Goal: Communication & Community: Answer question/provide support

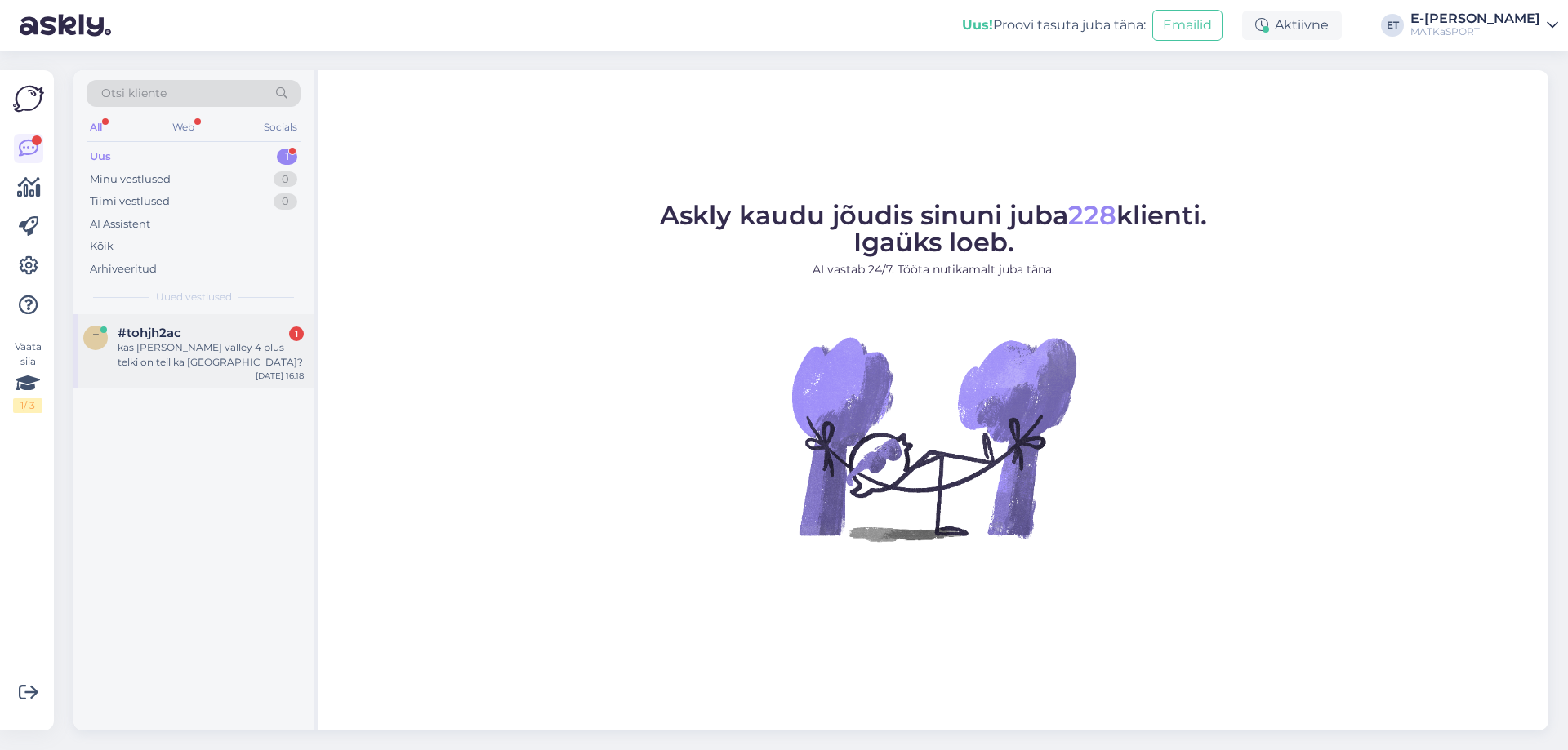
click at [149, 359] on div "kas [PERSON_NAME] valley 4 plus telki on teil ka [GEOGRAPHIC_DATA]?" at bounding box center [211, 355] width 187 height 30
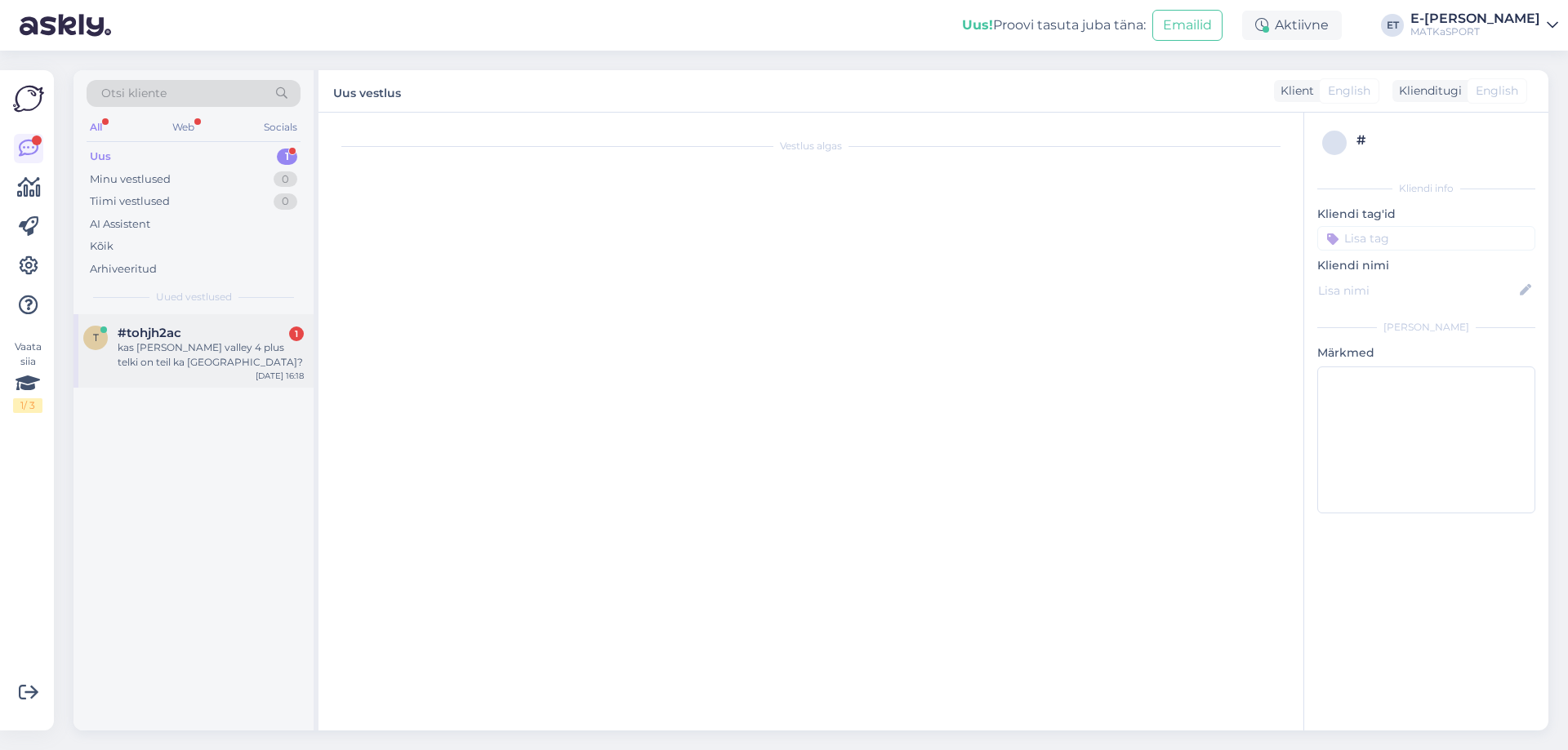
scroll to position [703, 0]
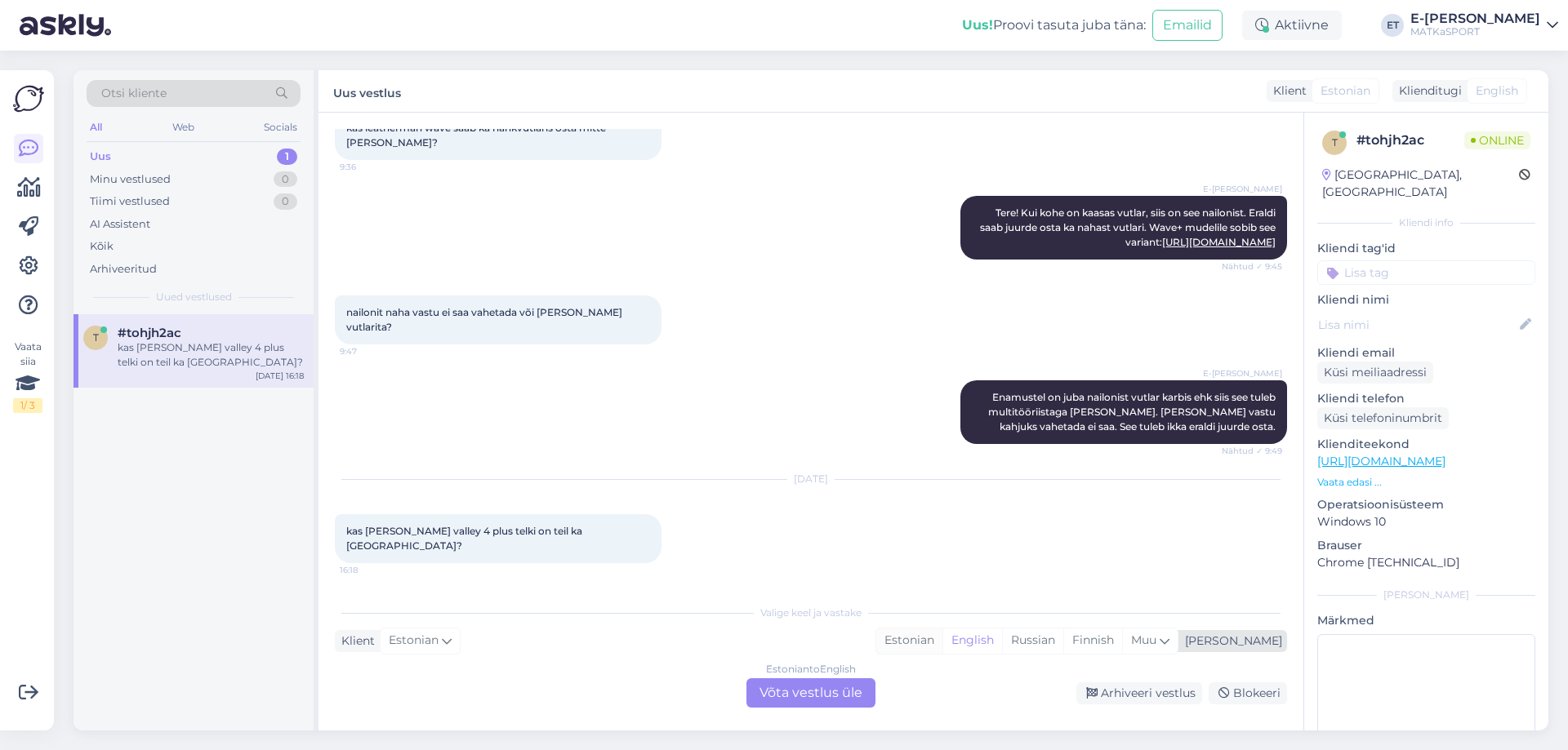
click at [943, 645] on div "Estonian" at bounding box center [909, 641] width 66 height 24
click at [781, 692] on div "Estonian to Estonian Võta vestlus üle" at bounding box center [811, 693] width 129 height 30
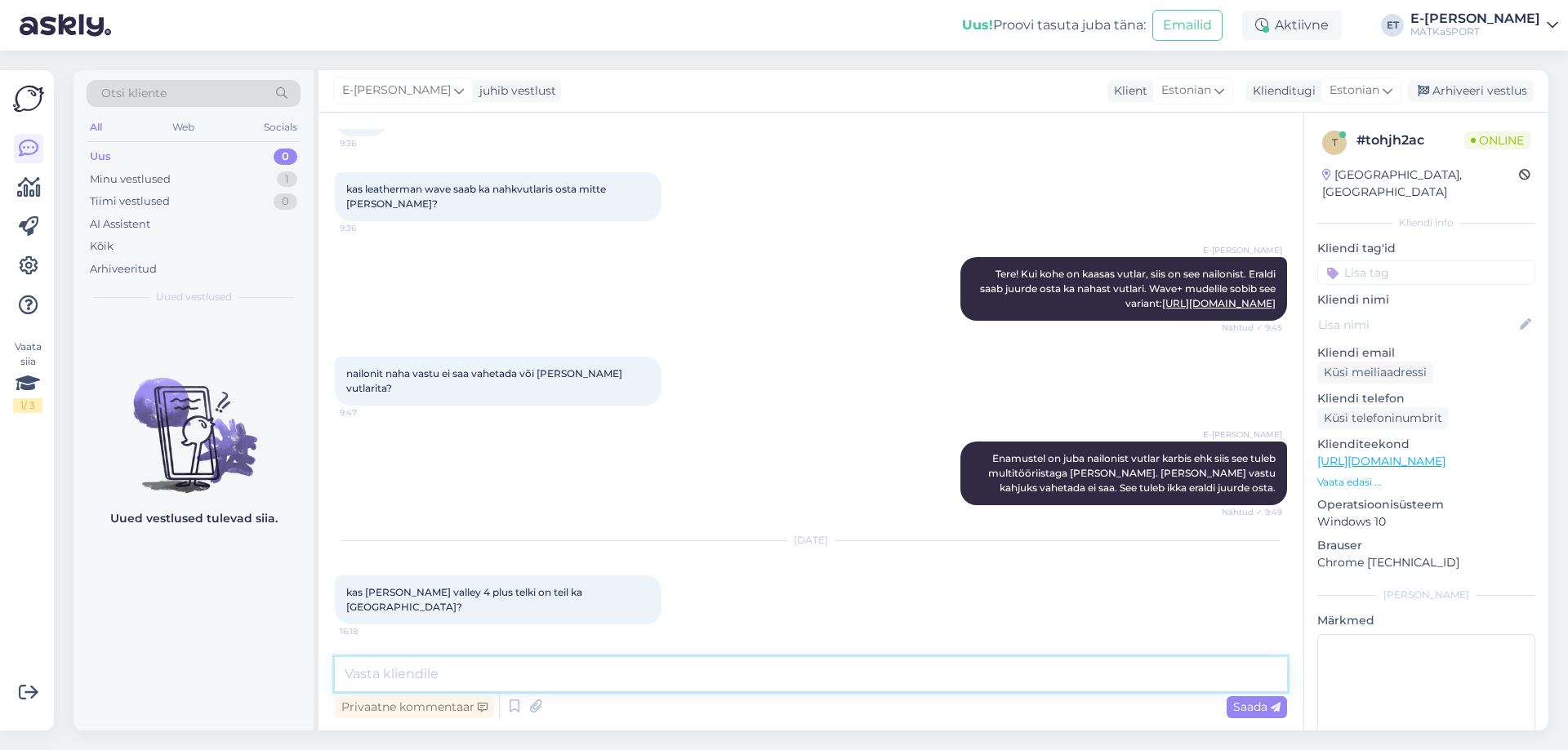
click at [468, 674] on textarea at bounding box center [811, 674] width 952 height 35
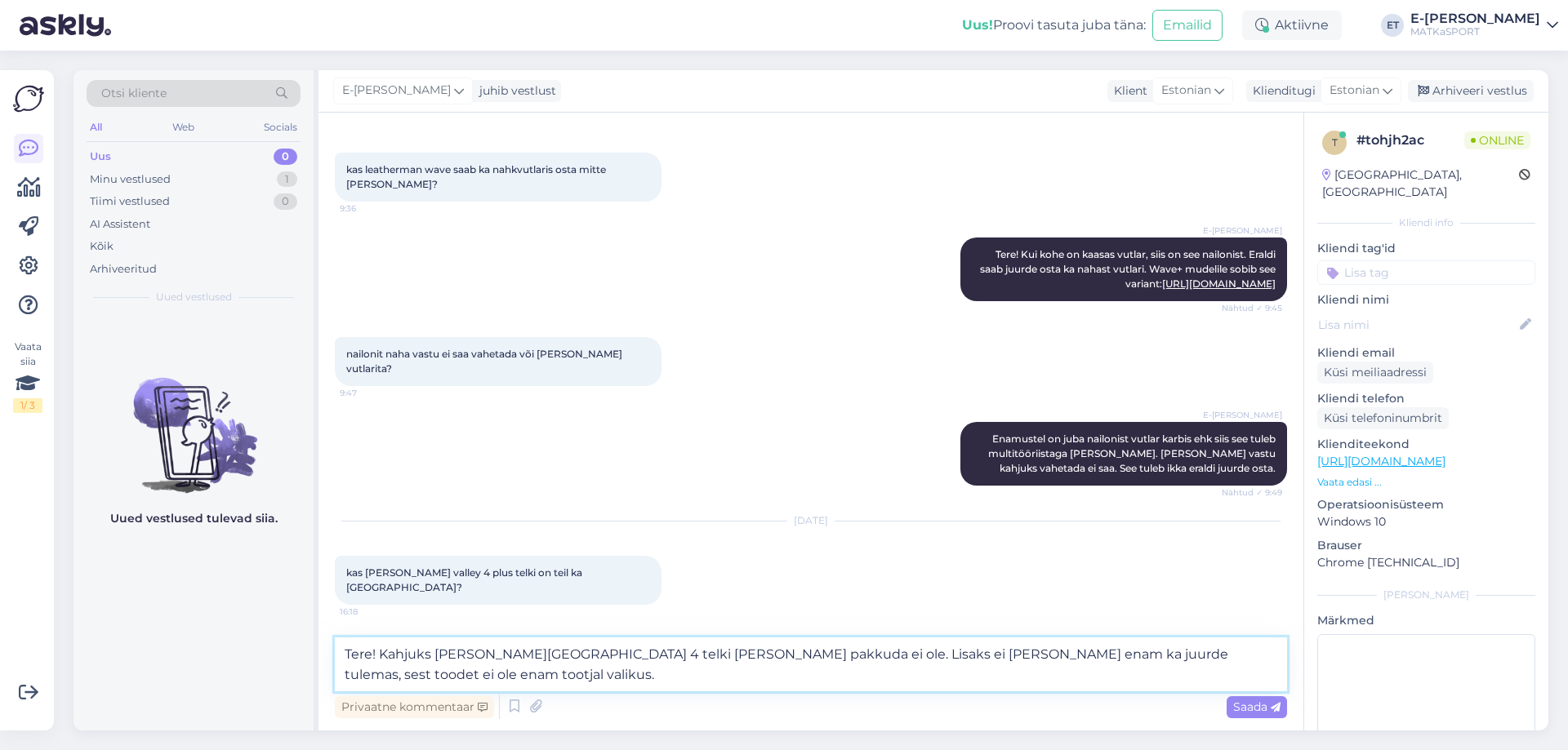
type textarea "Tere! Kahjuks [PERSON_NAME][GEOGRAPHIC_DATA] 4 telki [PERSON_NAME] pakkuda ei o…"
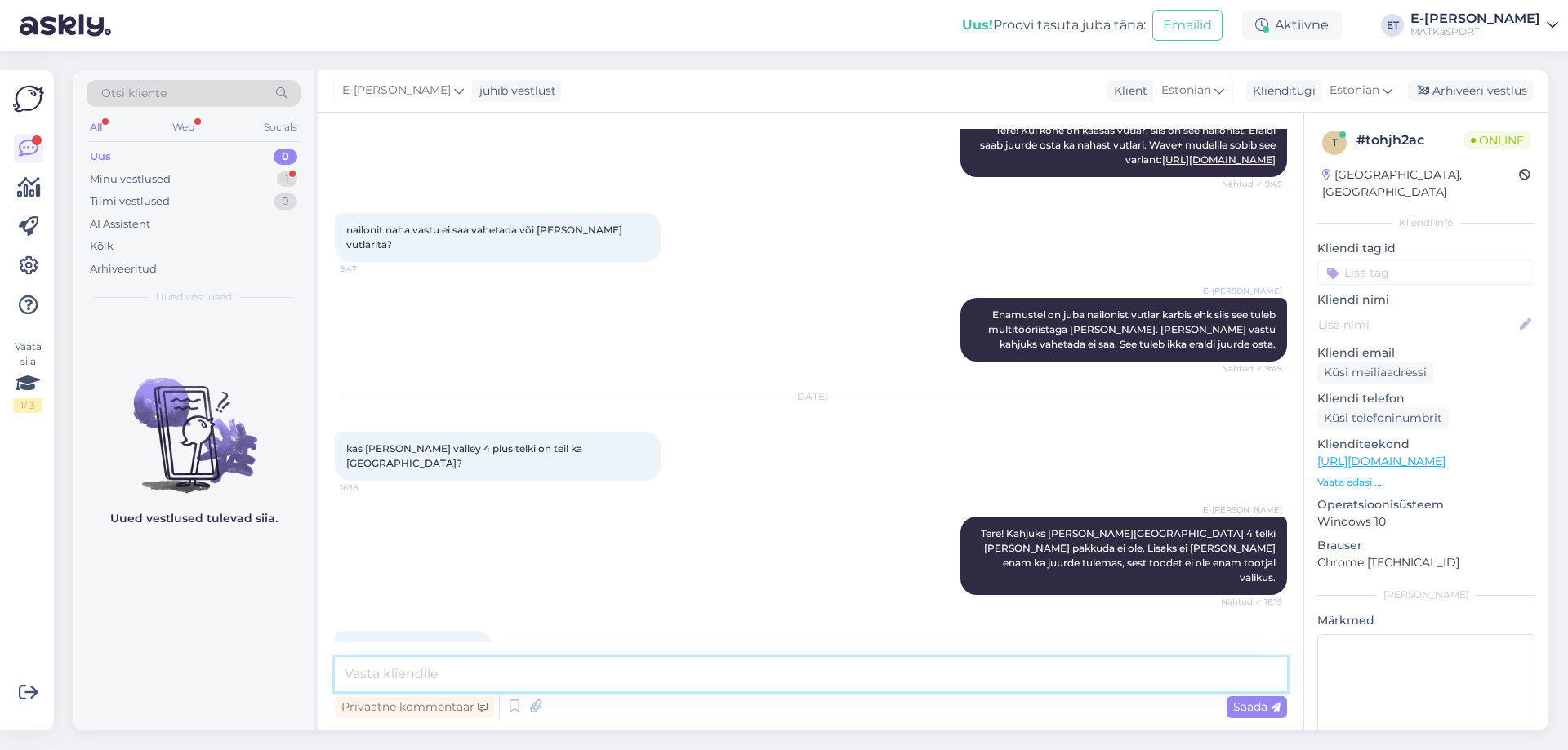
scroll to position [812, 0]
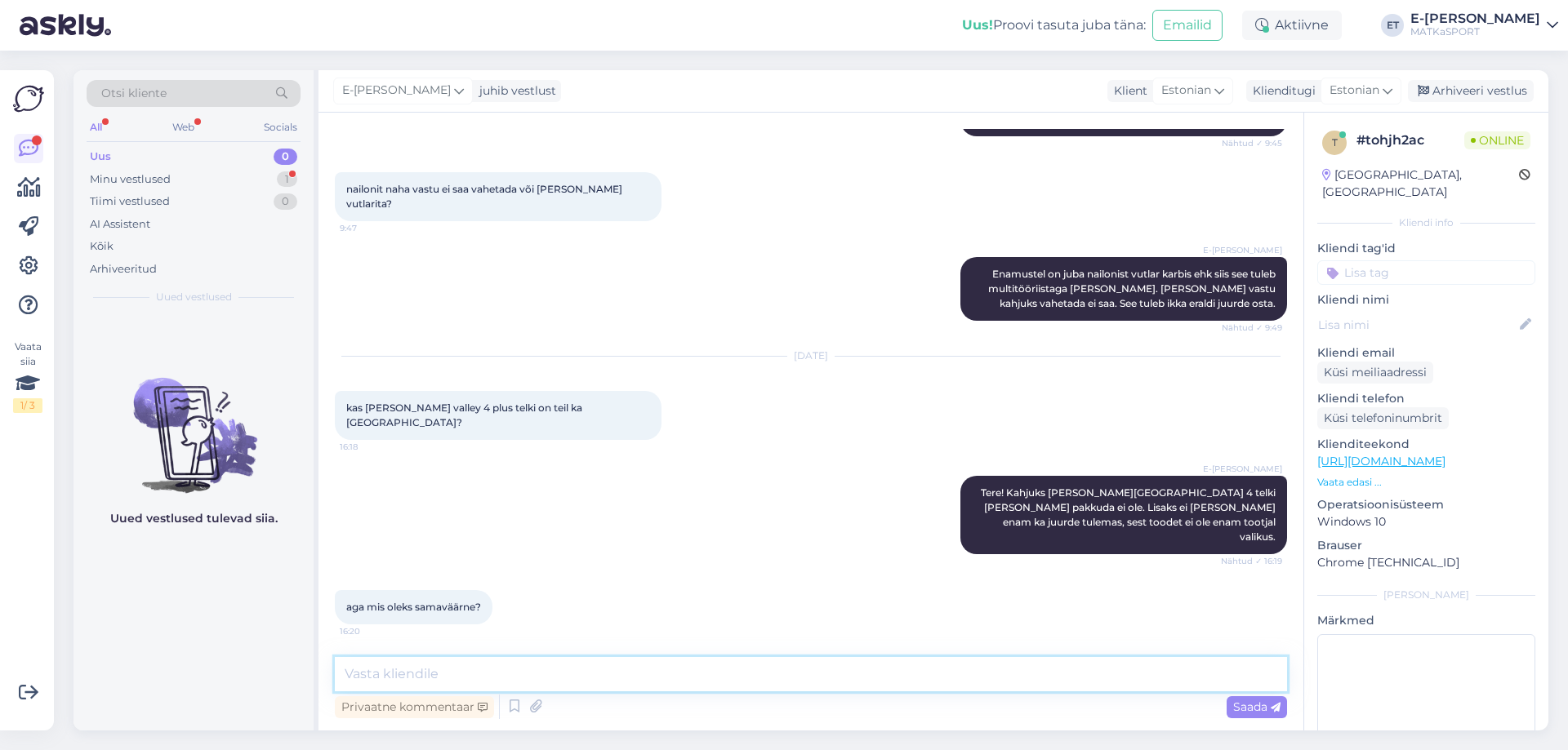
click at [416, 661] on textarea at bounding box center [811, 674] width 952 height 35
paste textarea "Darwin 4 Plus BlackOut telk roheline"
click at [346, 677] on textarea "Darwin 4 Plus BlackOut telk roheline" at bounding box center [811, 674] width 952 height 35
drag, startPoint x: 737, startPoint y: 674, endPoint x: 637, endPoint y: 677, distance: 100.0
click at [637, 677] on textarea "Samaväärne telk on Darwin 4 Plus BlackOut telk roheline" at bounding box center [811, 674] width 952 height 35
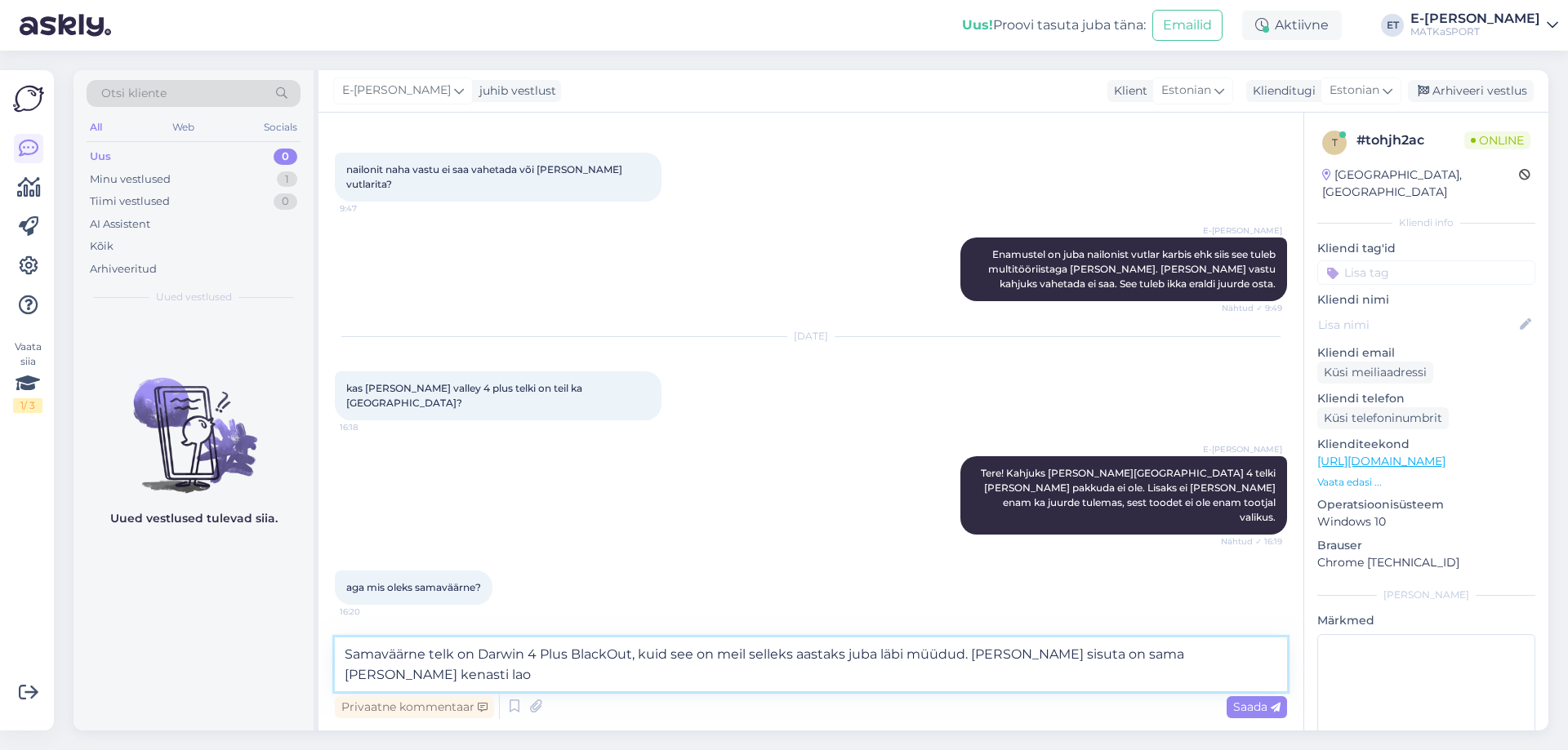
scroll to position [829, 0]
paste textarea "Darwin 4 Plus telk hall+tumehall"
type textarea "Samaväärne telk on Darwin 4 Plus BlackOut, kuid see on meil selleks aastaks jub…"
click at [1259, 704] on span "Saada" at bounding box center [1256, 707] width 48 height 15
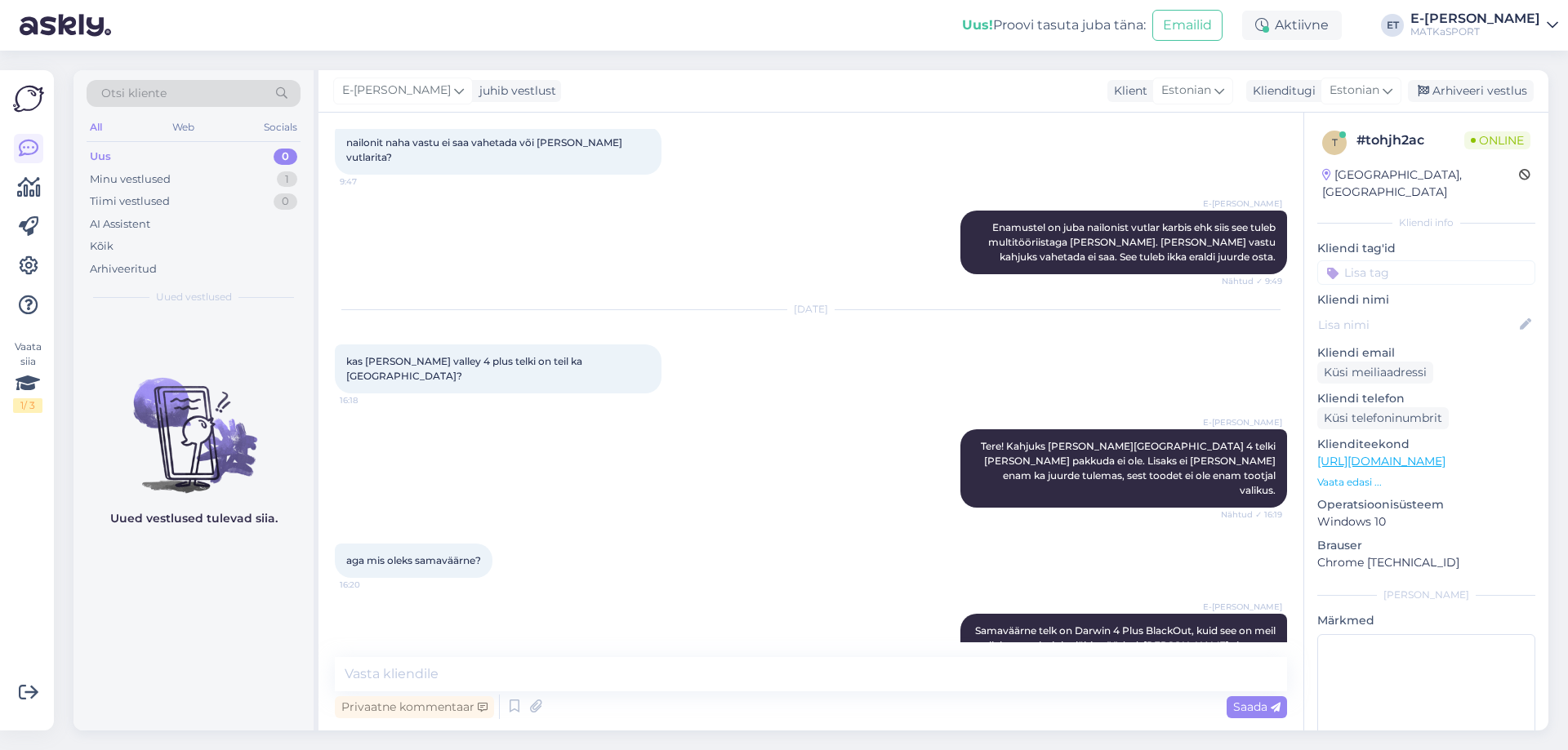
scroll to position [926, 0]
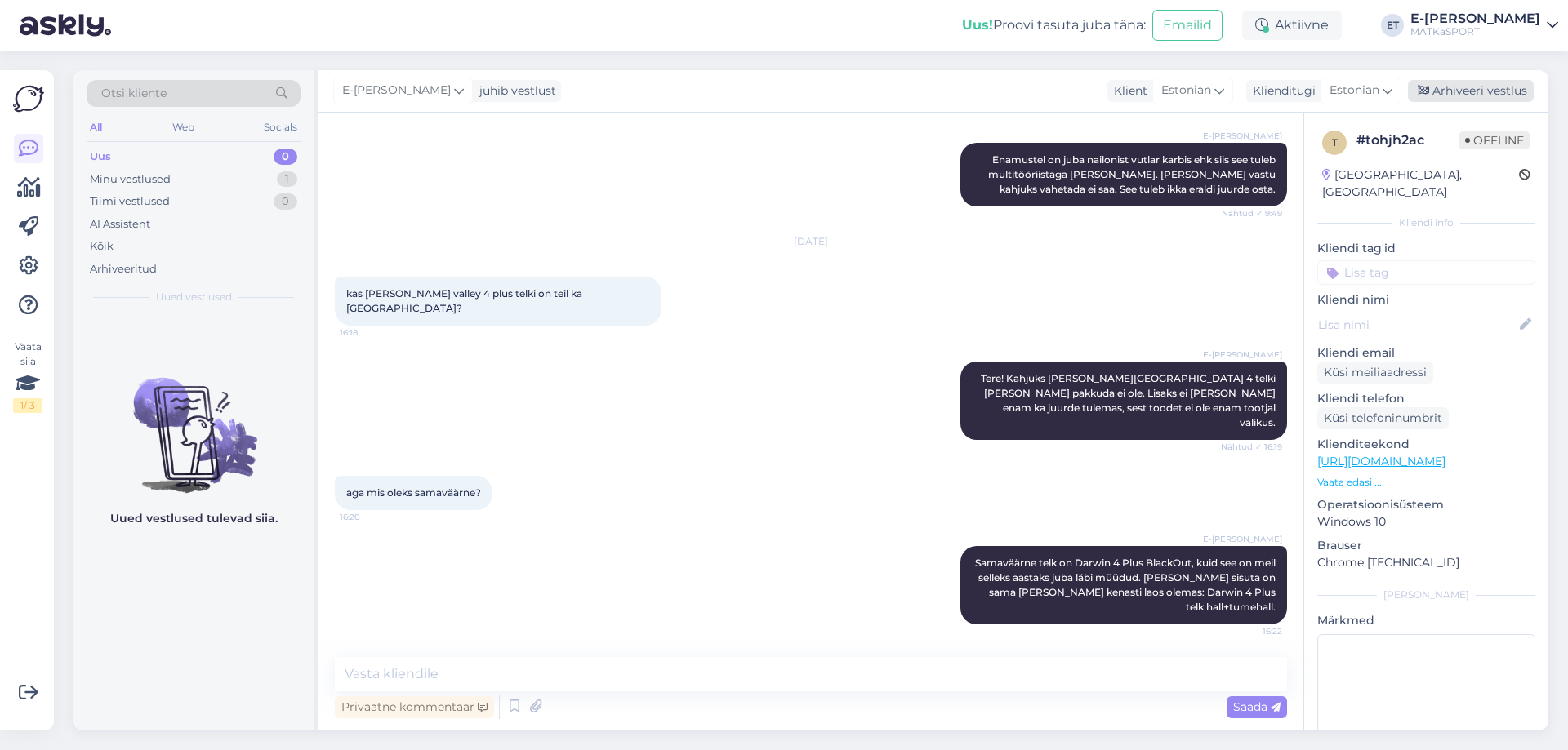
click at [1509, 92] on div "Arhiveeri vestlus" at bounding box center [1471, 91] width 126 height 22
